Goal: Information Seeking & Learning: Learn about a topic

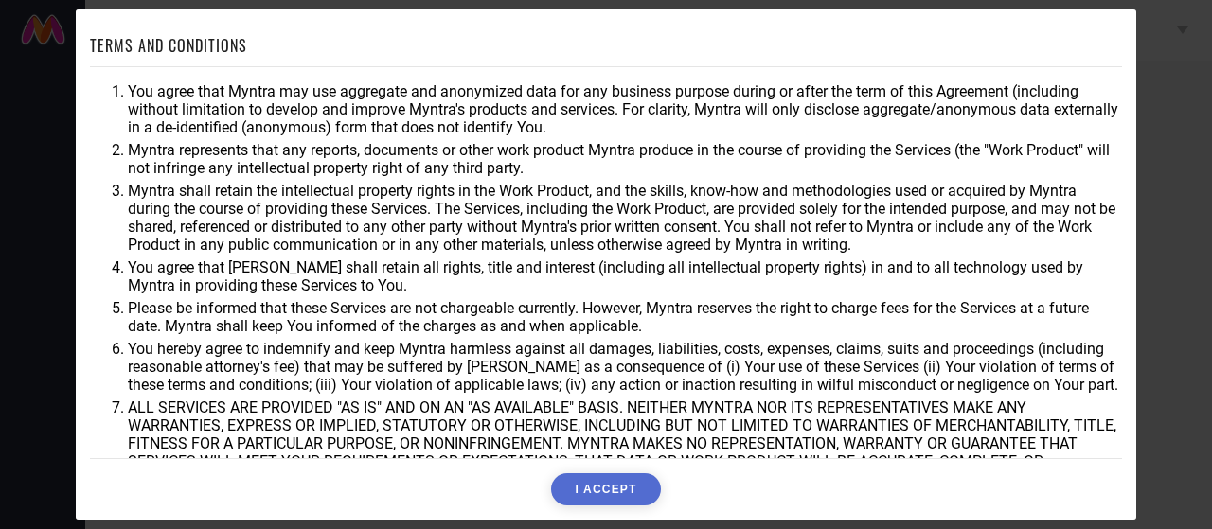
click at [610, 486] on button "I ACCEPT" at bounding box center [605, 489] width 109 height 32
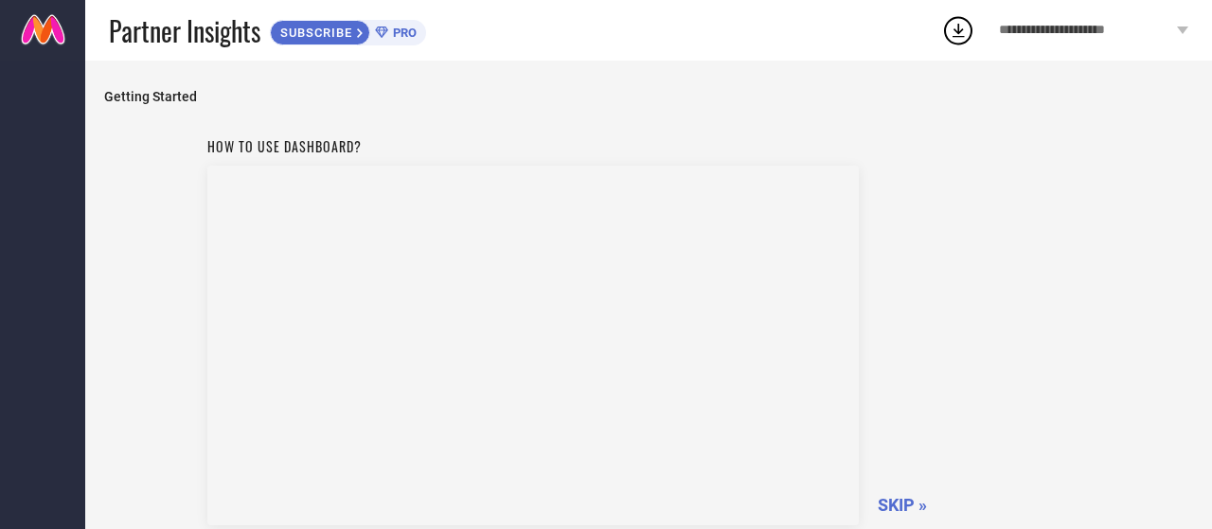
click at [901, 509] on span "SKIP »" at bounding box center [901, 505] width 49 height 20
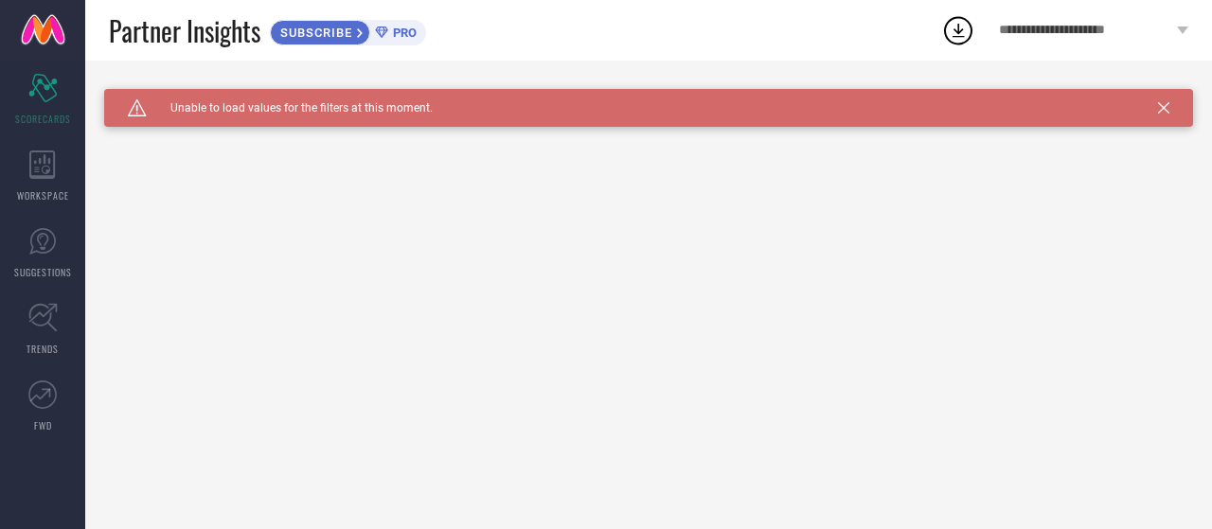
click at [1157, 116] on div "Caution Created with Sketch. Unable to load values for the filters at this mome…" at bounding box center [648, 108] width 1089 height 38
click at [1162, 113] on icon at bounding box center [1163, 107] width 11 height 11
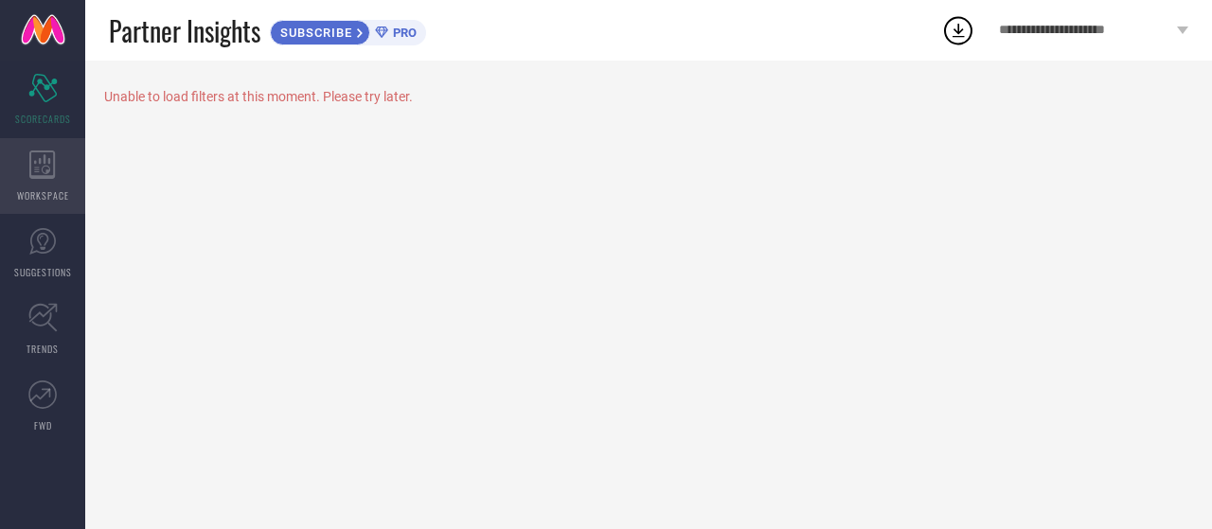
click at [56, 153] on div "WORKSPACE" at bounding box center [42, 176] width 85 height 76
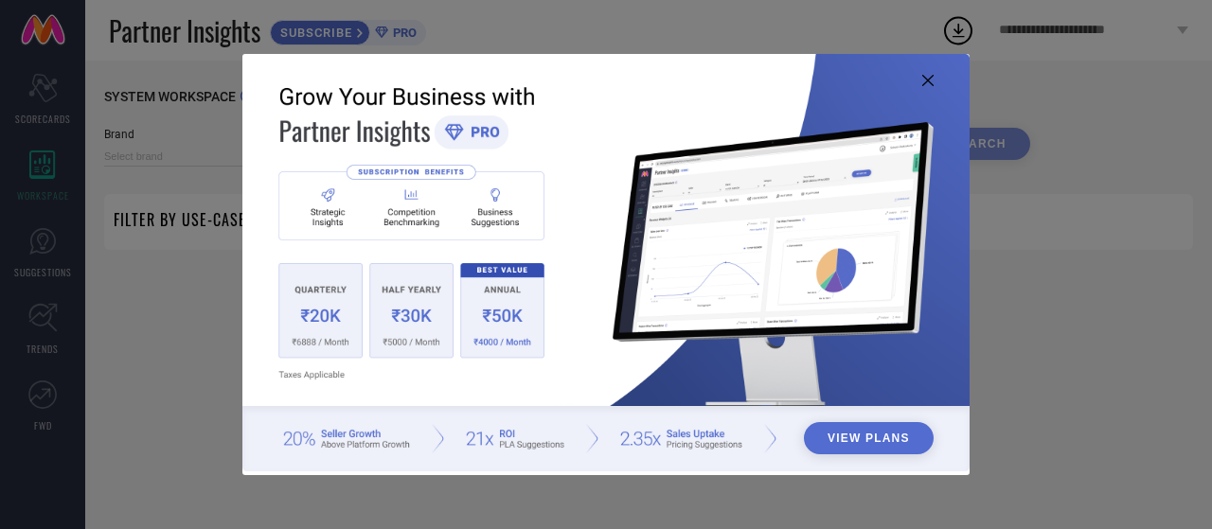
type input "1 STOP FASHION"
type input "All"
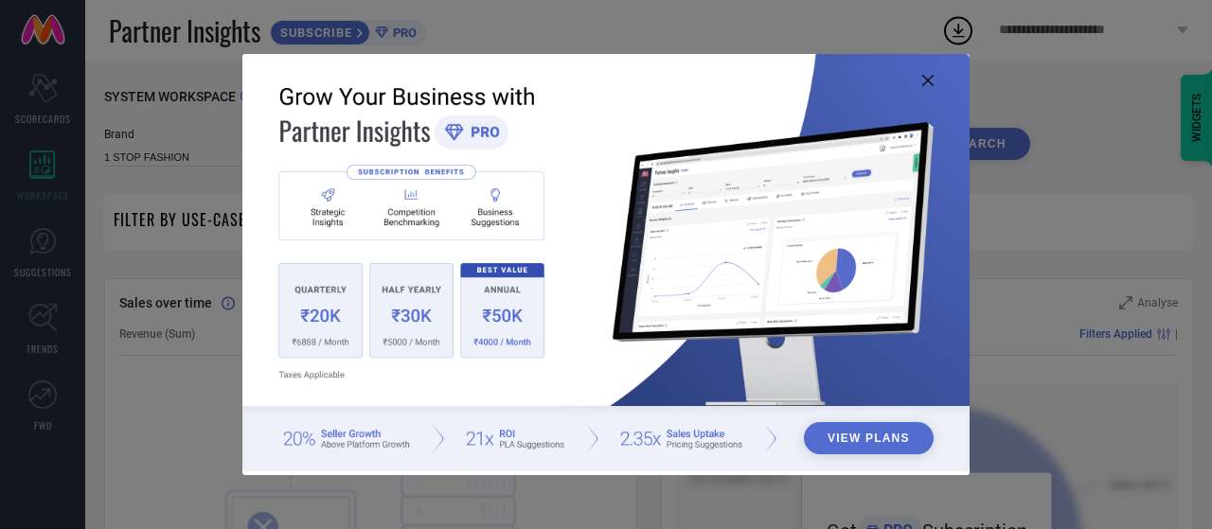
click at [929, 77] on icon at bounding box center [927, 80] width 11 height 11
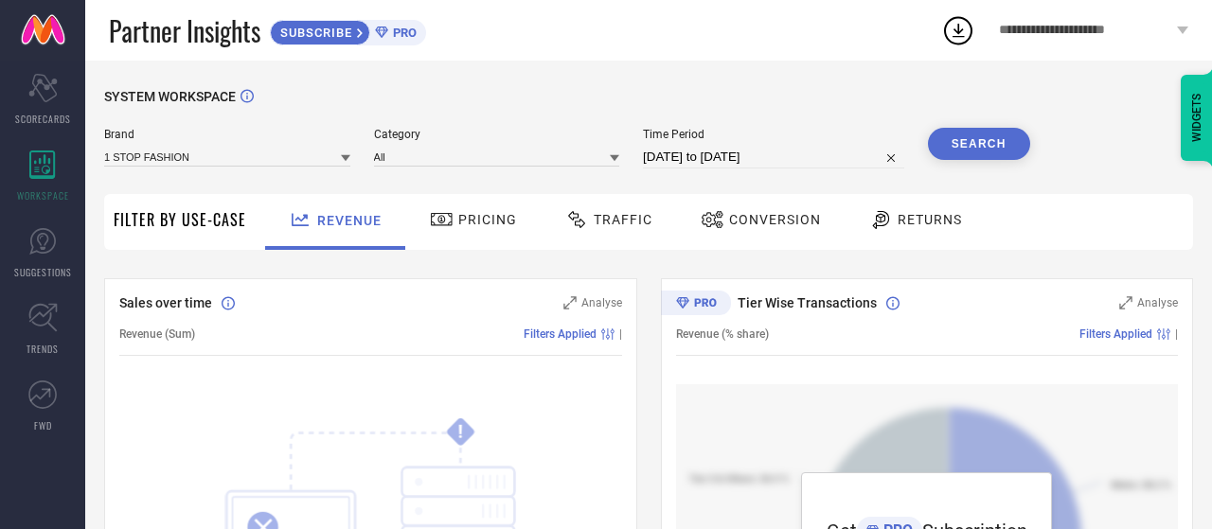
click at [477, 219] on span "Pricing" at bounding box center [487, 219] width 59 height 15
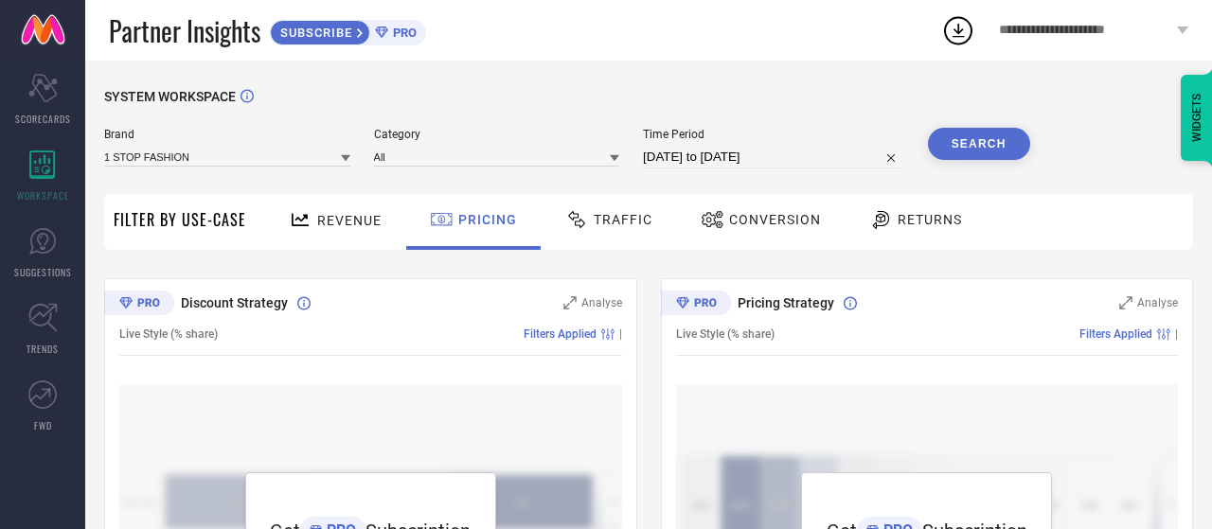
click at [610, 219] on span "Traffic" at bounding box center [622, 219] width 59 height 15
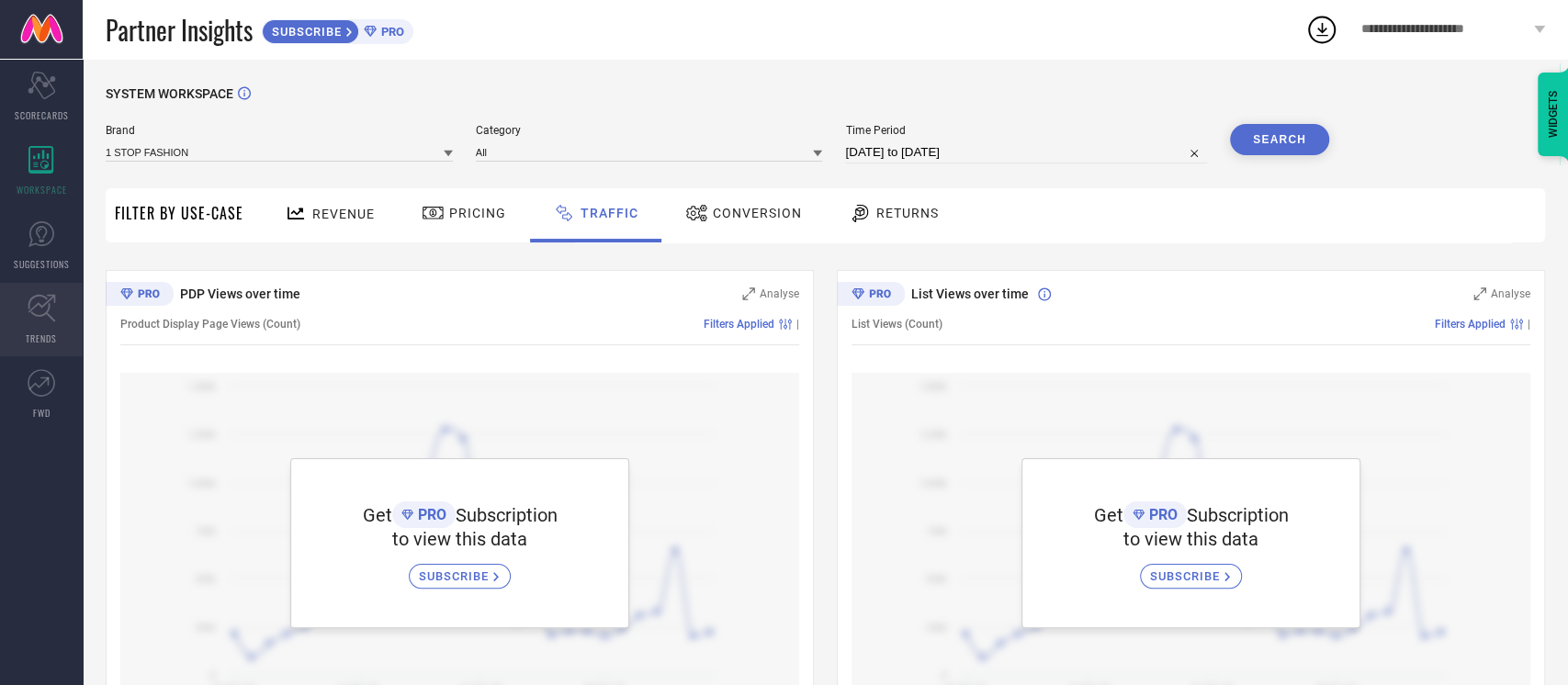
click at [35, 323] on link "TRENDS" at bounding box center [41, 320] width 82 height 74
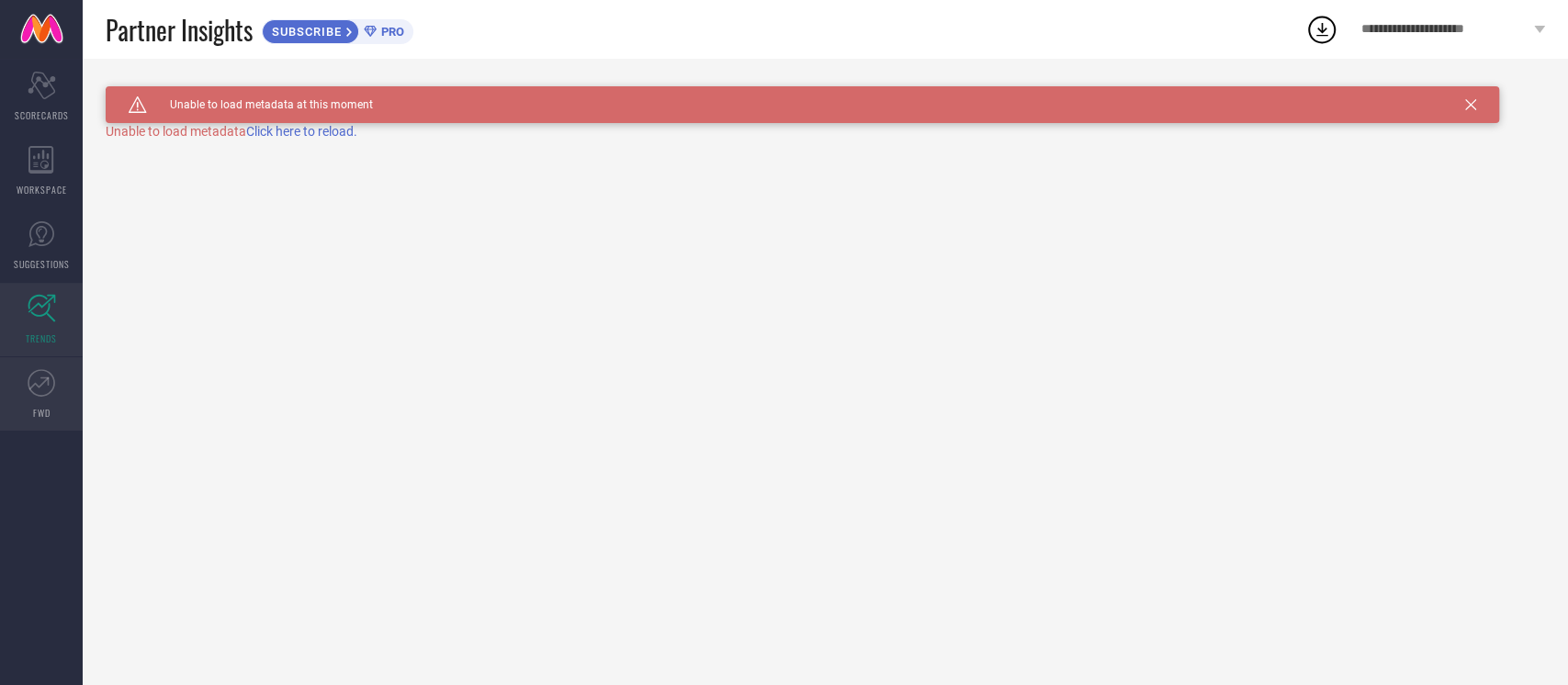
click at [23, 411] on link "FWD" at bounding box center [41, 394] width 82 height 74
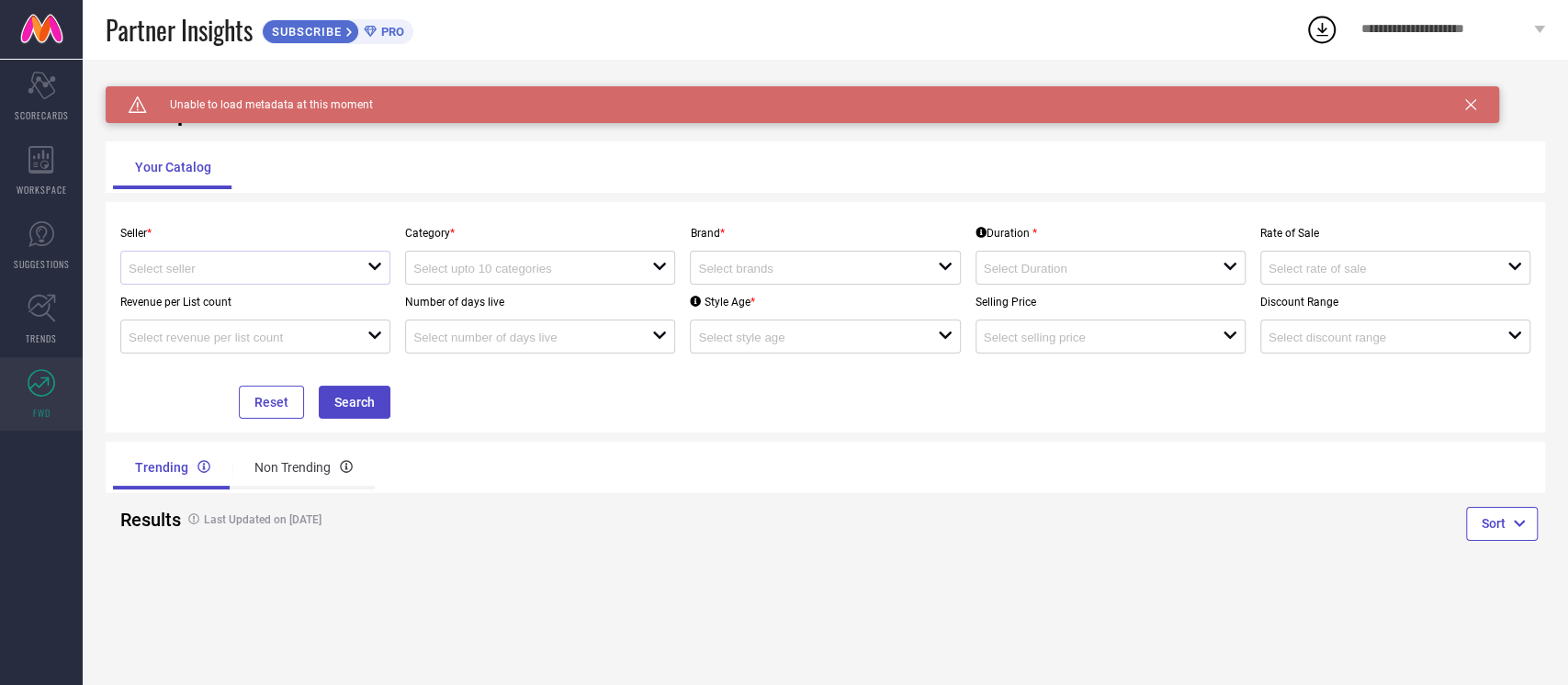
click at [349, 278] on div "open" at bounding box center [255, 267] width 270 height 34
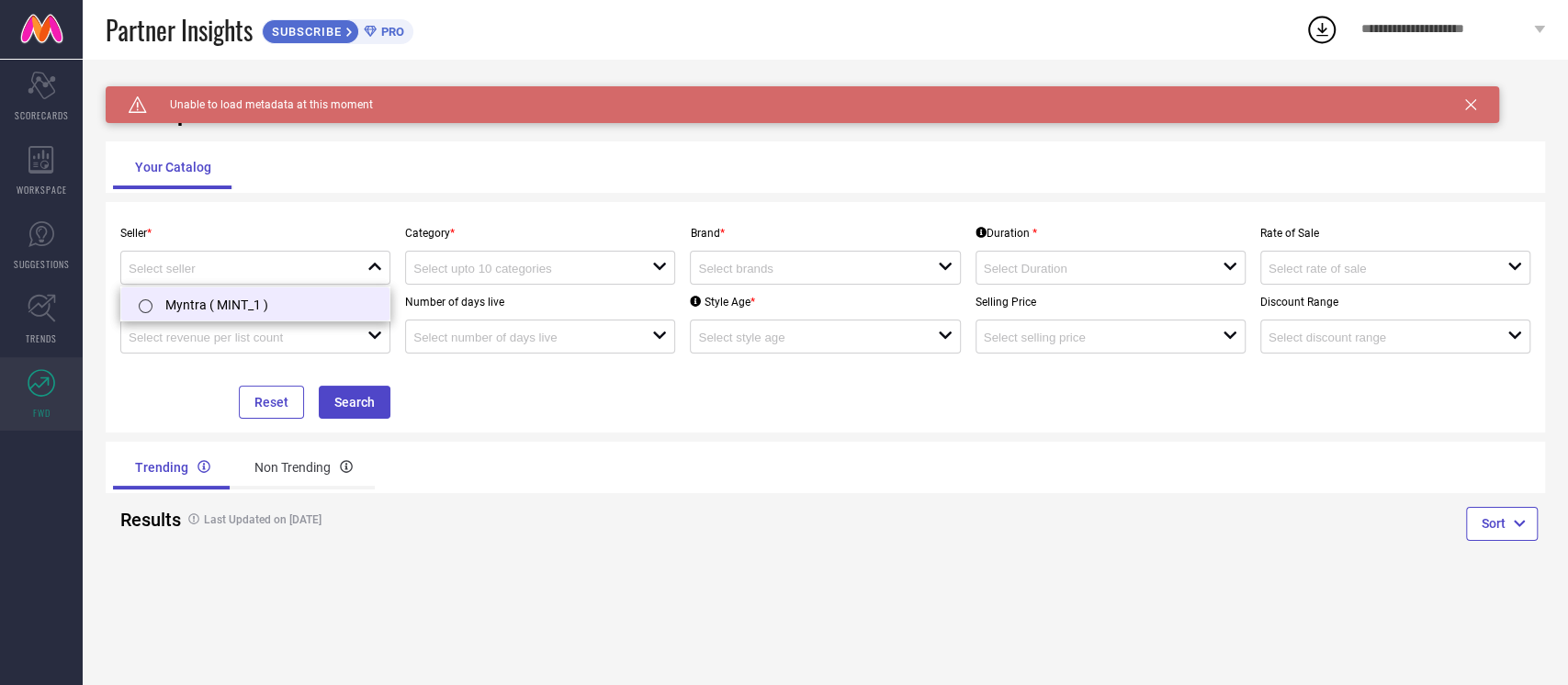
click at [346, 310] on li "Myntra ( MINT_1 )" at bounding box center [255, 304] width 268 height 33
type input "Myntra ( MINT_1 )"
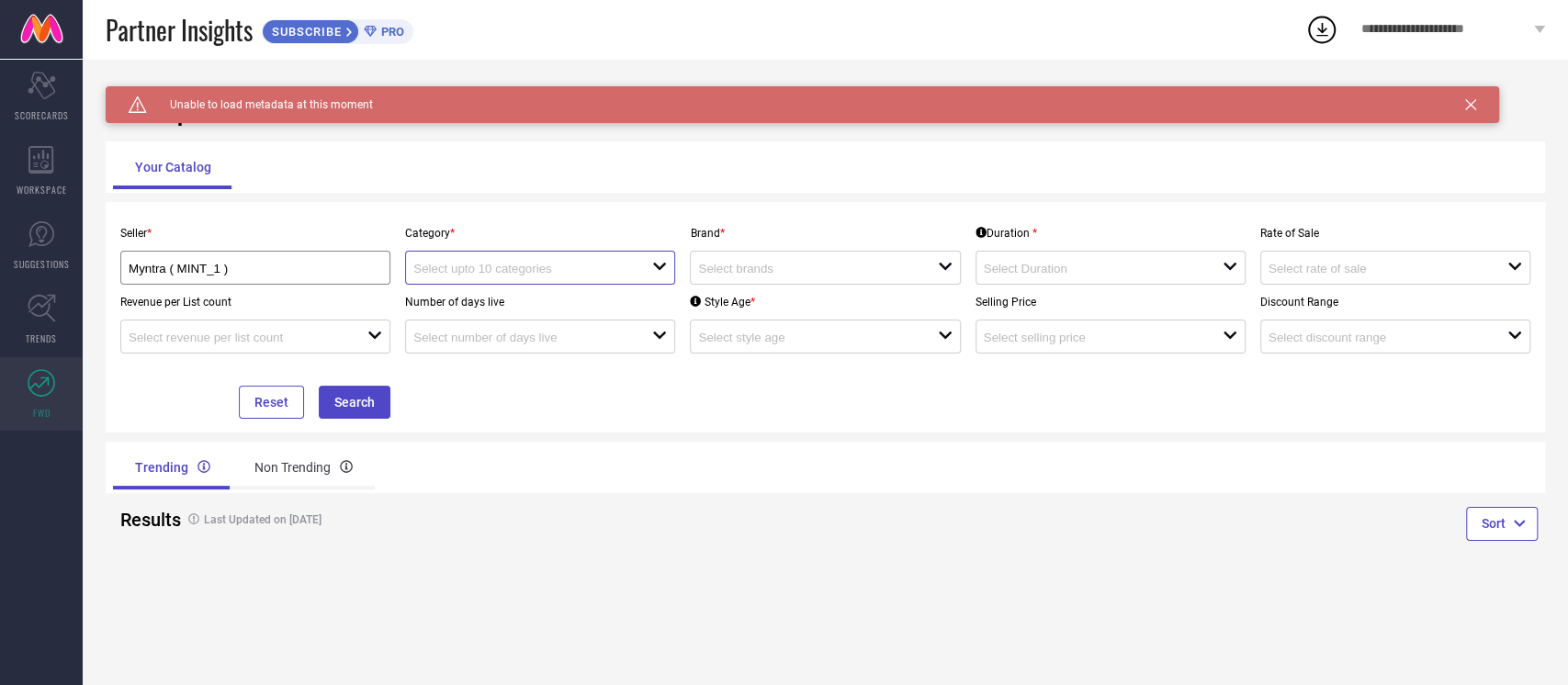
click at [592, 275] on input at bounding box center [520, 269] width 214 height 14
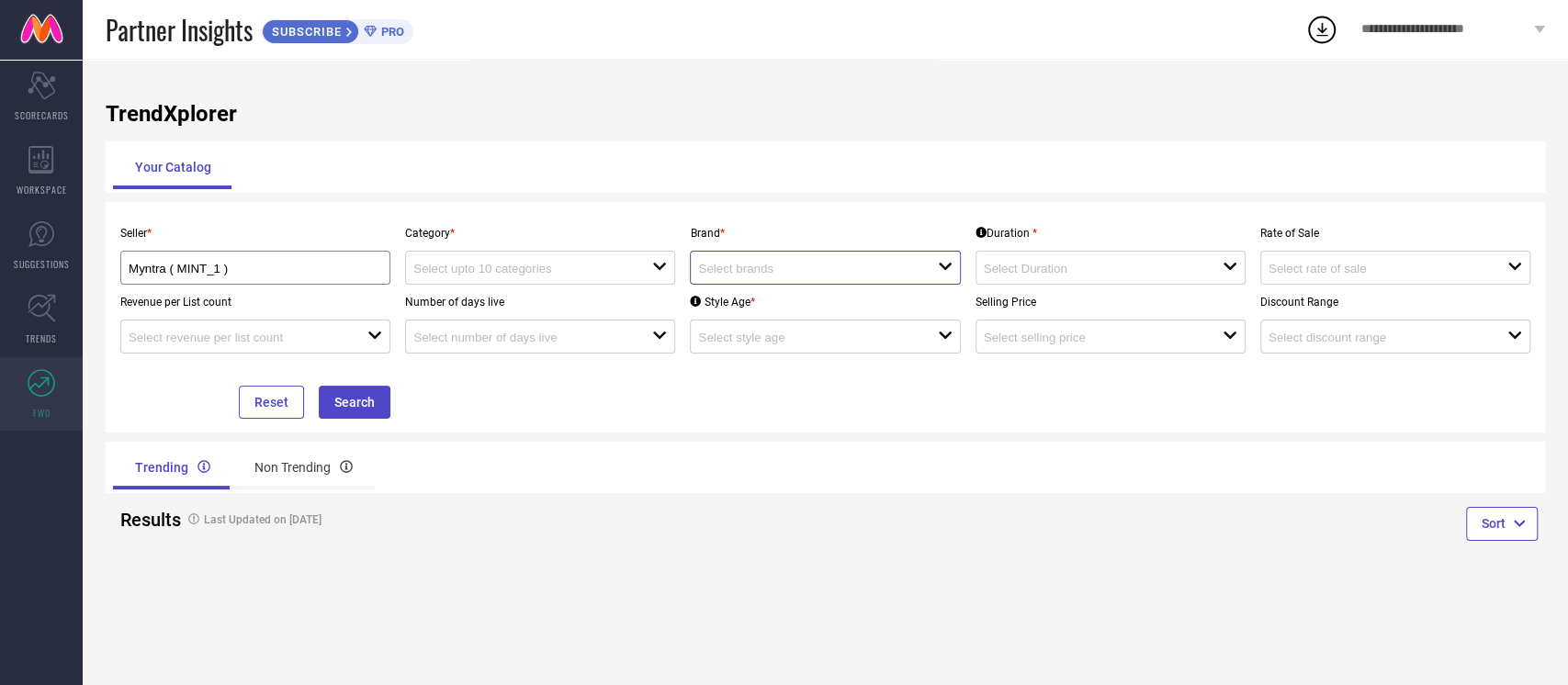
click at [810, 268] on input at bounding box center [804, 269] width 214 height 14
type input "n"
click at [323, 23] on div "SUBSCRIBE" at bounding box center [310, 32] width 97 height 25
click at [796, 253] on div "open" at bounding box center [825, 267] width 270 height 34
click at [523, 270] on input at bounding box center [520, 269] width 214 height 14
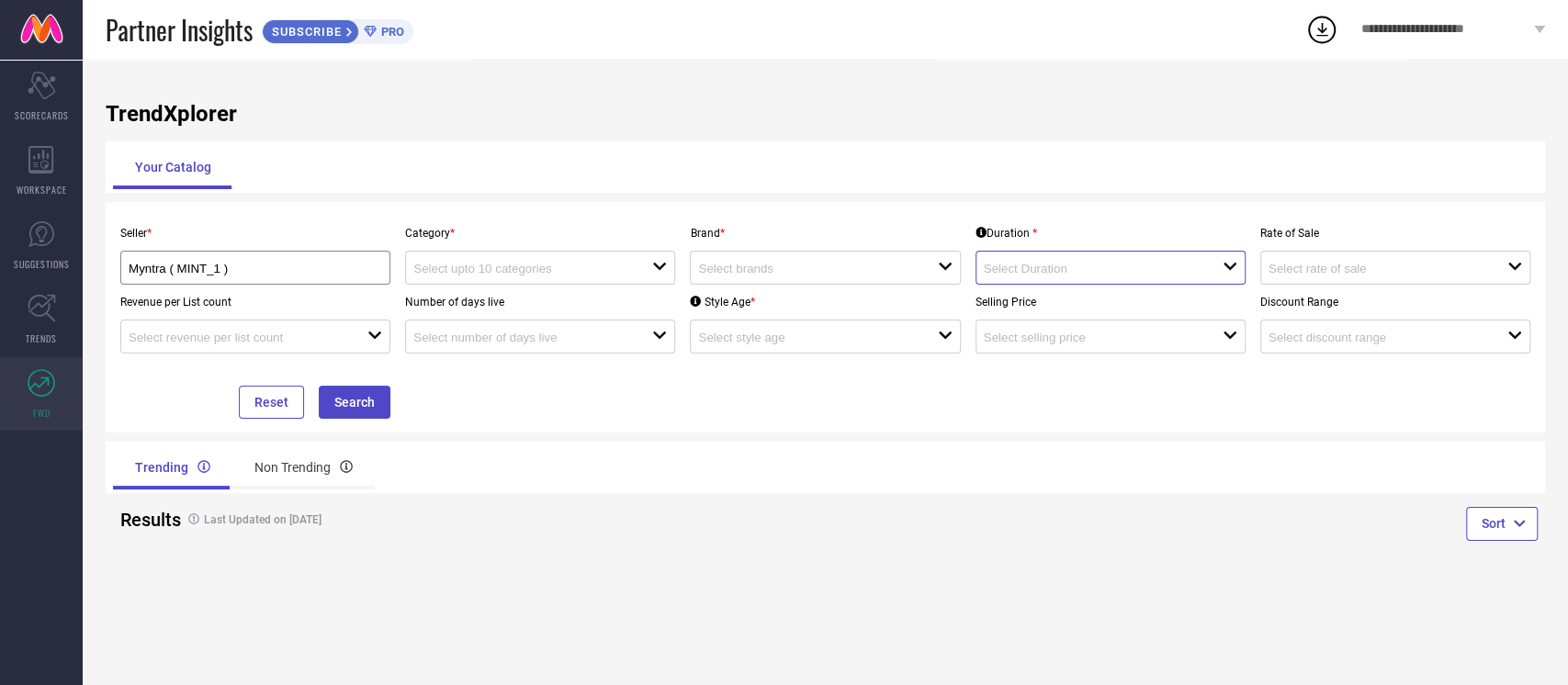
click at [1056, 272] on input at bounding box center [1091, 269] width 214 height 14
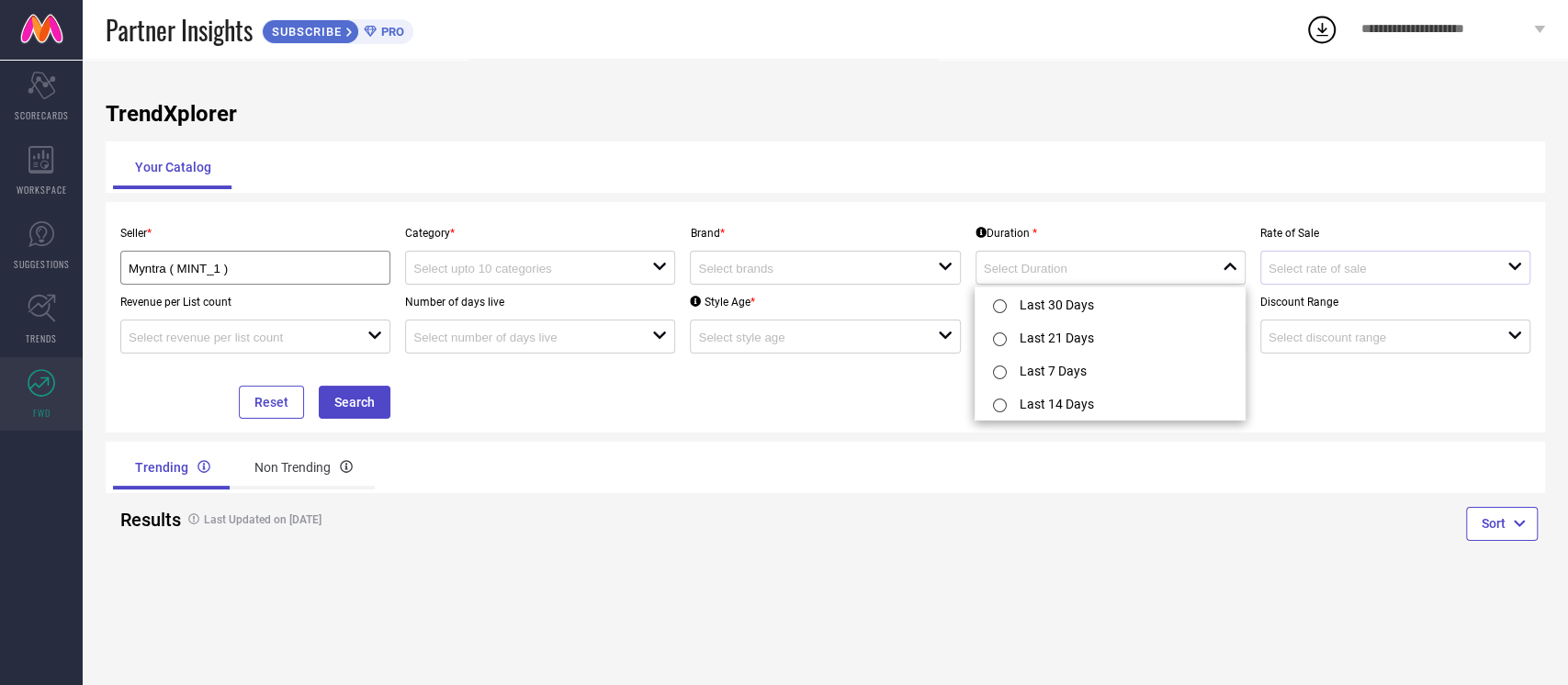
click at [1175, 252] on div "open" at bounding box center [1395, 267] width 270 height 34
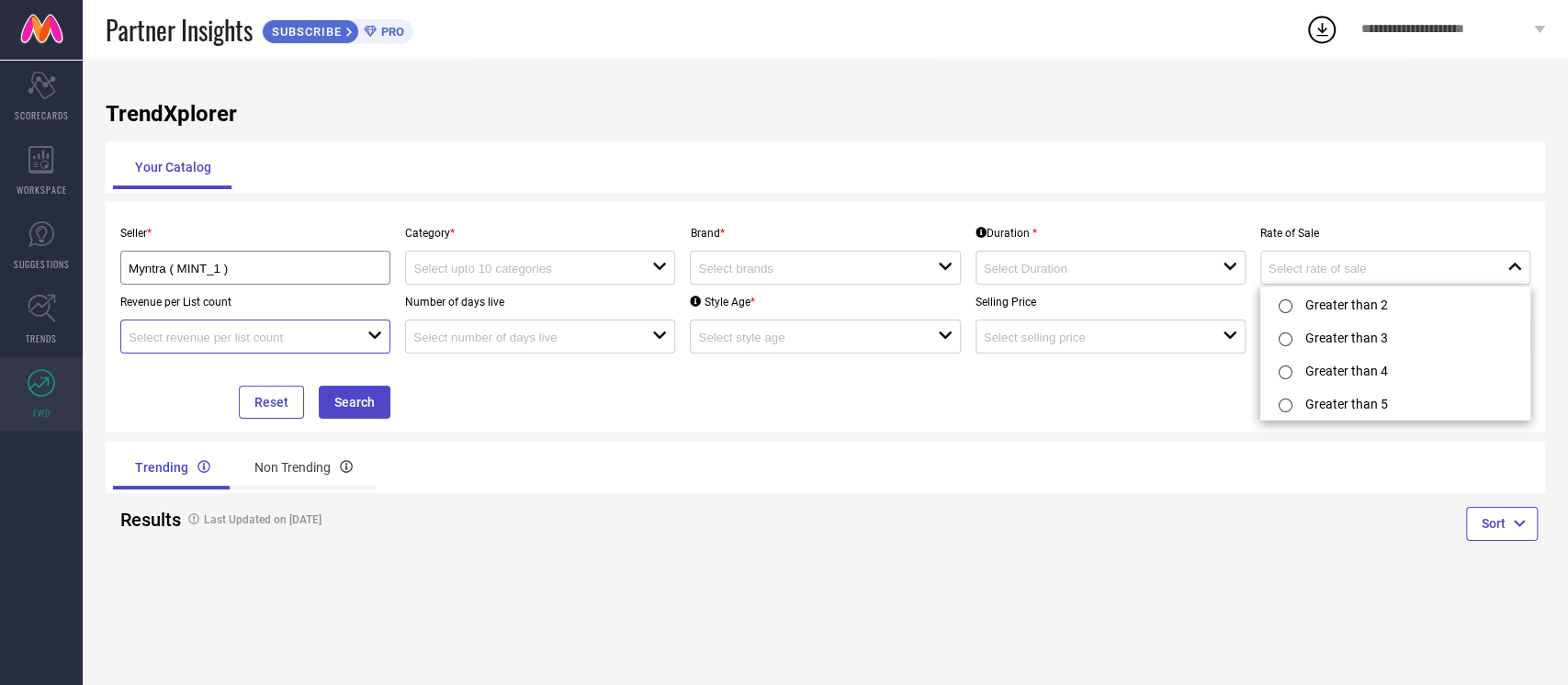
click at [278, 335] on input at bounding box center [236, 338] width 214 height 14
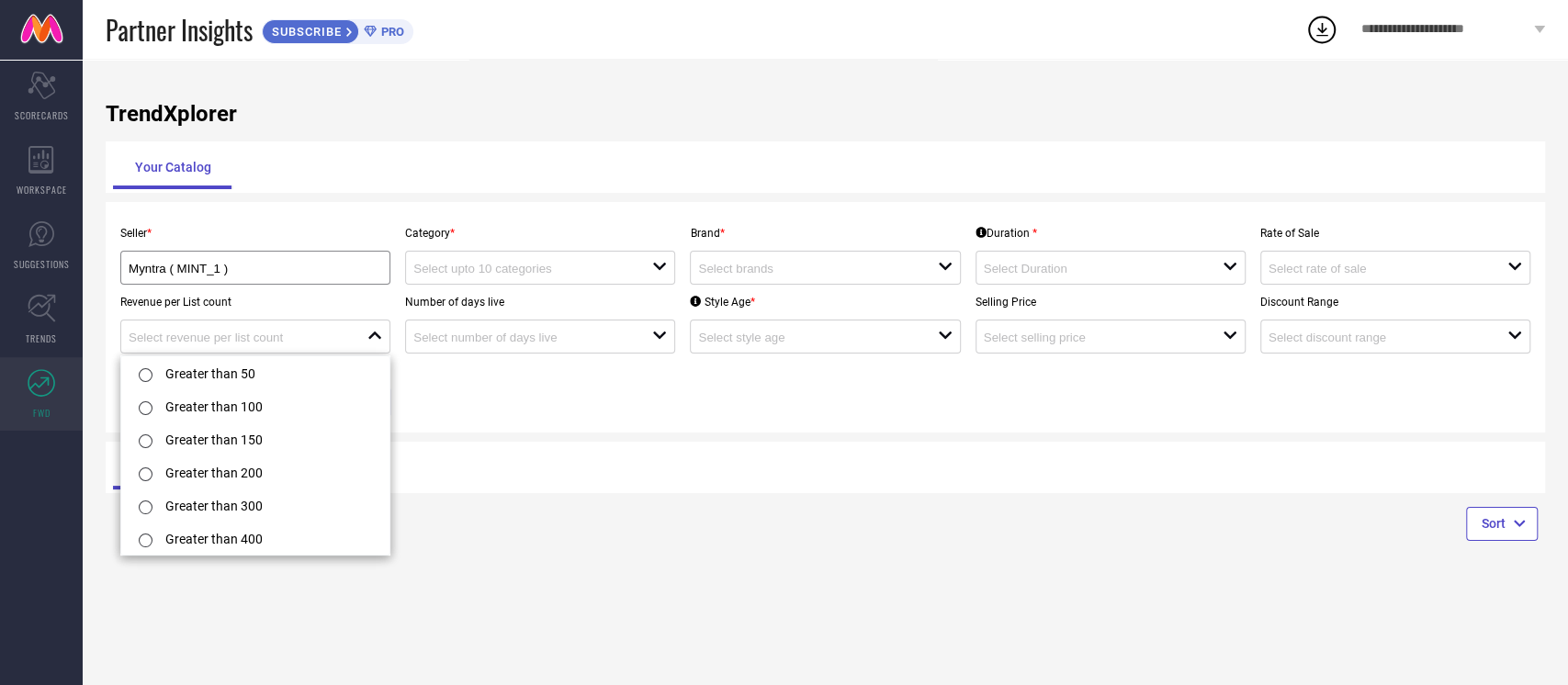
click at [897, 446] on div "Trending Non Trending" at bounding box center [825, 467] width 1439 height 51
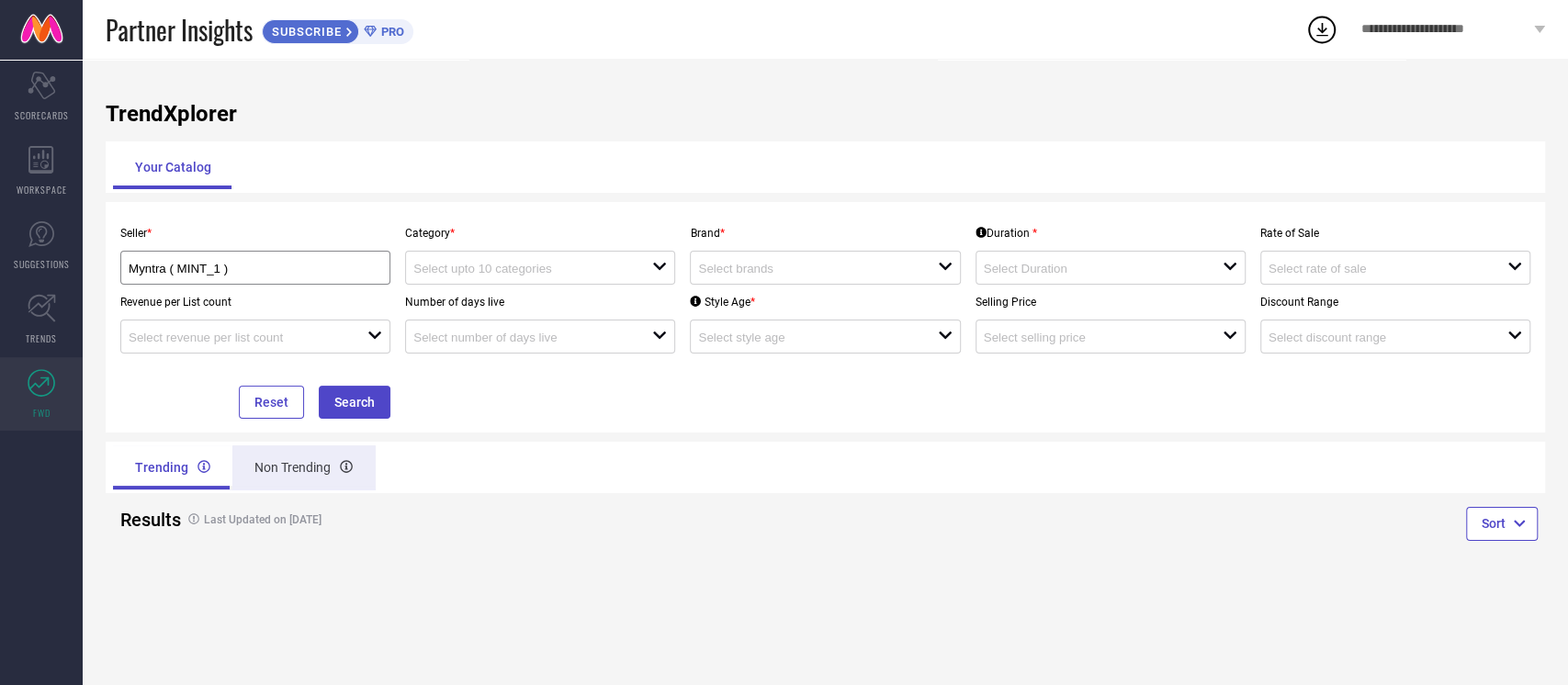
click at [297, 462] on div "Non Trending" at bounding box center [303, 467] width 143 height 44
